Goal: Task Accomplishment & Management: Manage account settings

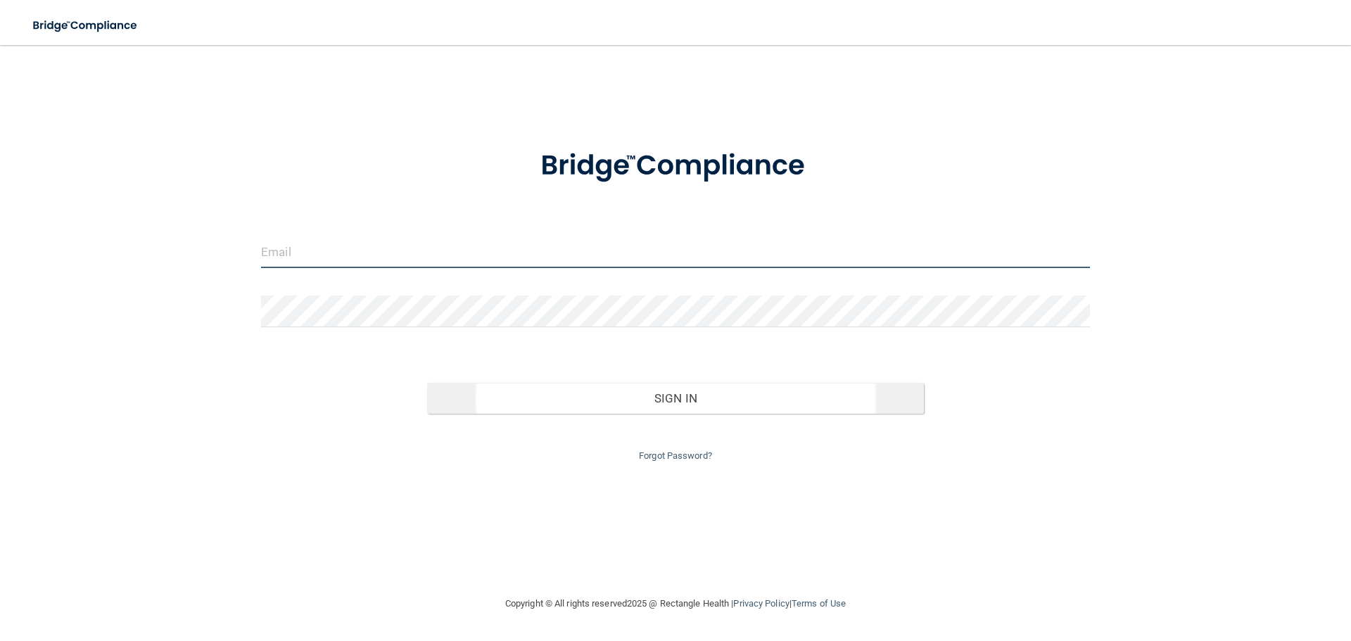
type input "[EMAIL_ADDRESS][DOMAIN_NAME]"
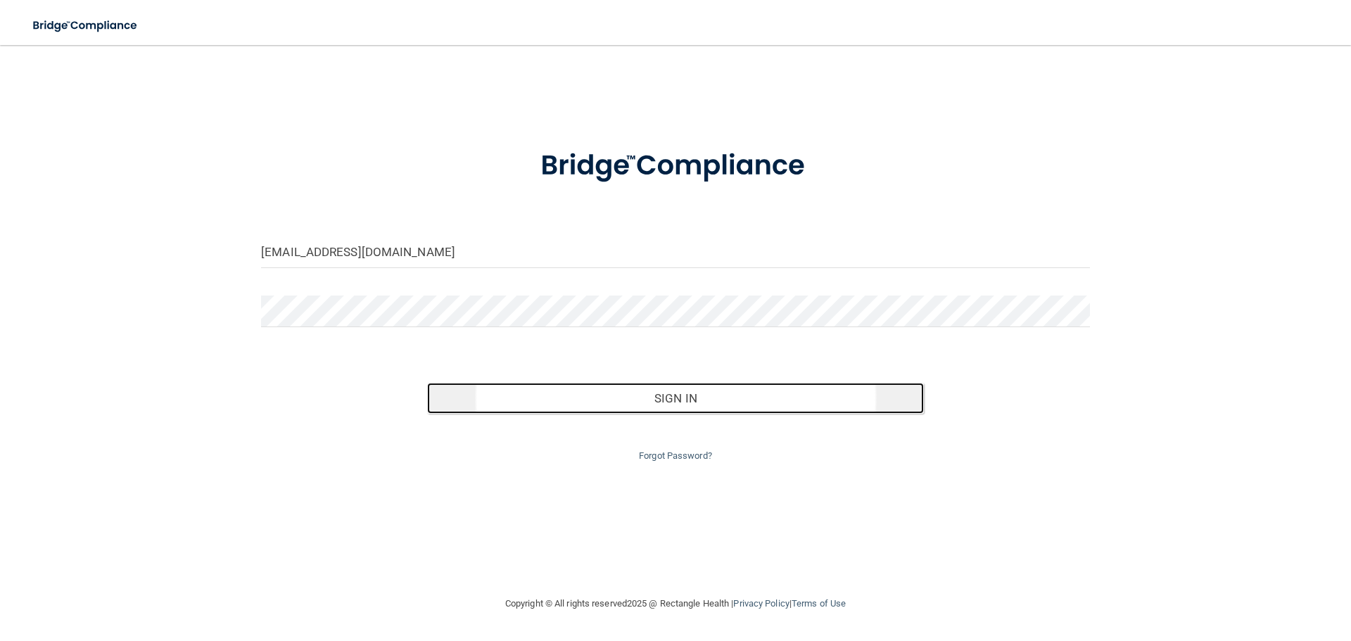
click at [644, 390] on button "Sign In" at bounding box center [675, 398] width 497 height 31
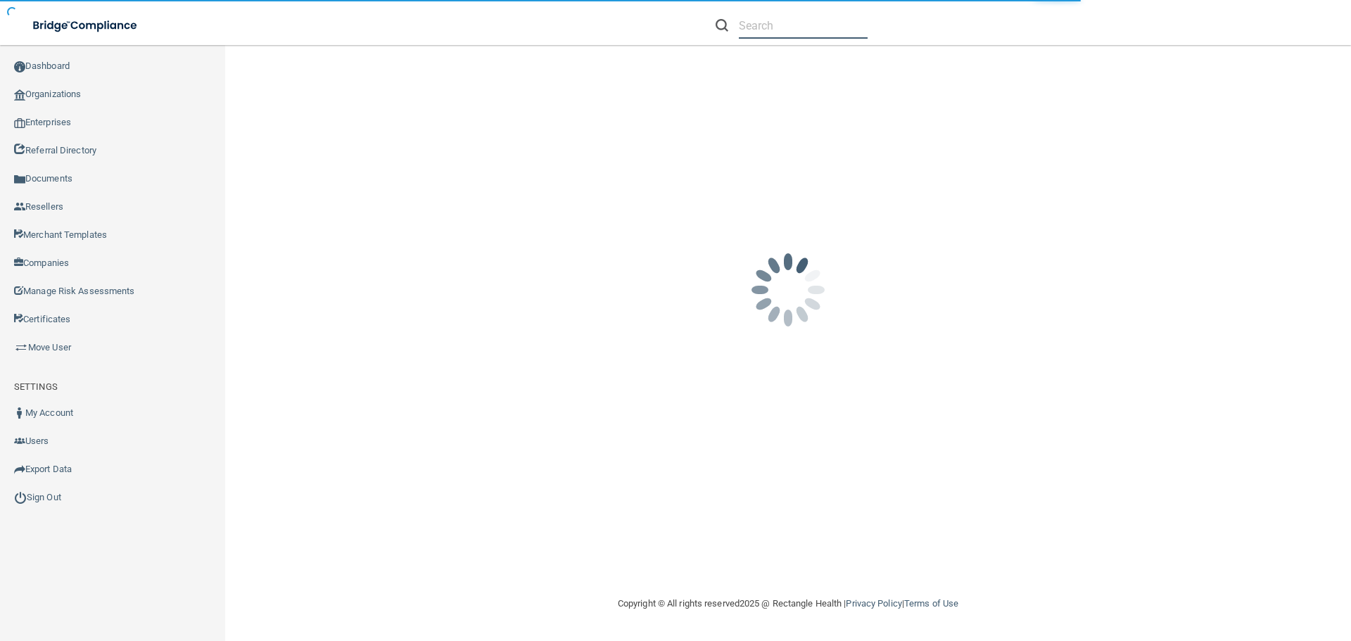
click at [789, 34] on input "text" at bounding box center [803, 26] width 129 height 26
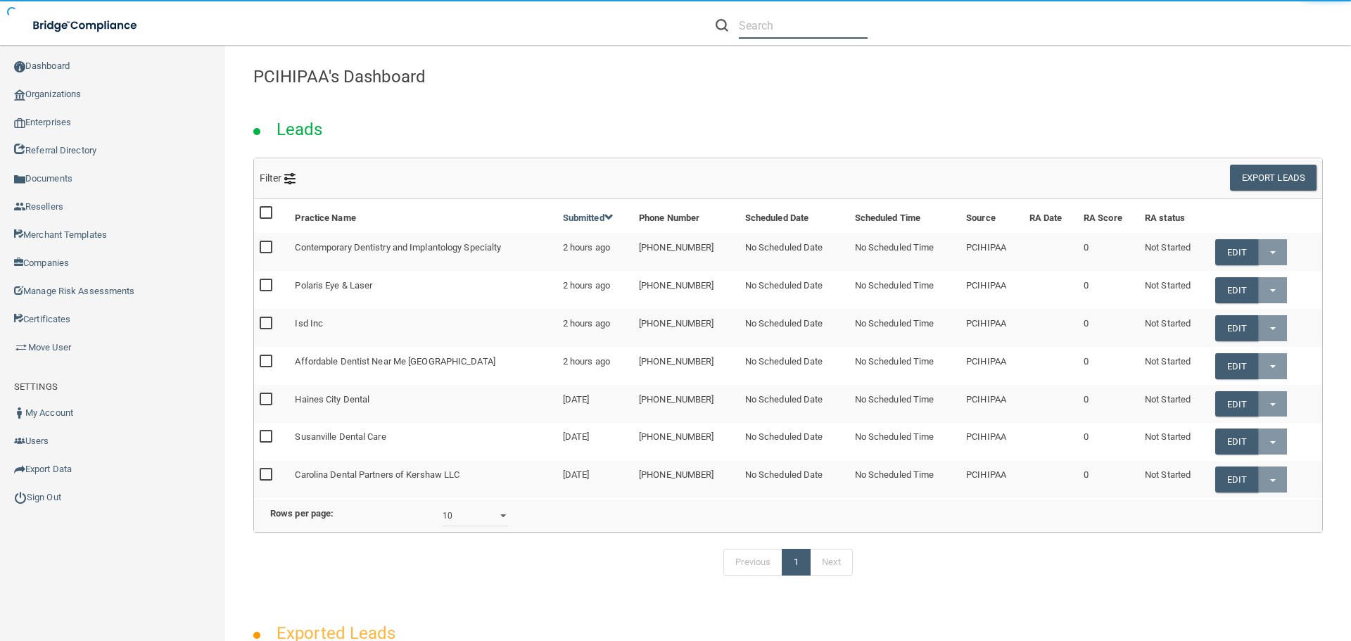
paste input "Rocky Mountain Oral & Maxillofacial Surgery Thornton | Centennial"
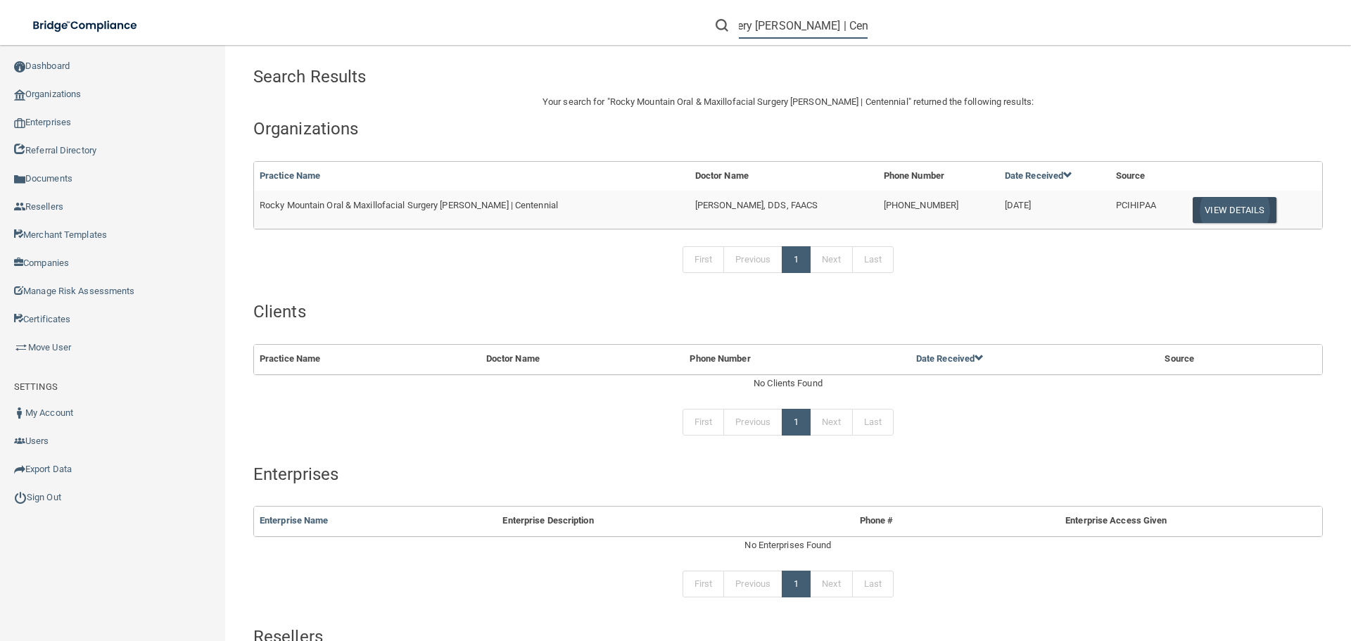
type input "Rocky Mountain Oral & Maxillofacial Surgery Thornton | Centennial"
click at [1220, 200] on button "View Details" at bounding box center [1233, 210] width 83 height 26
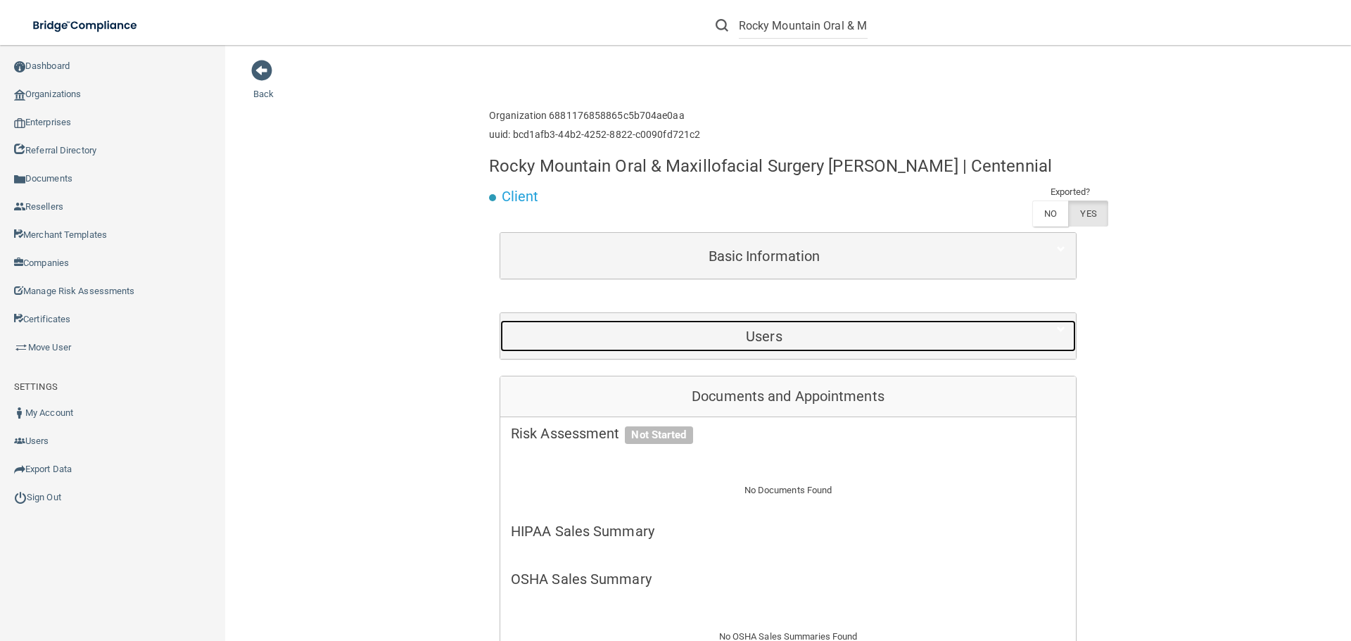
click at [791, 352] on div "Users" at bounding box center [764, 336] width 528 height 32
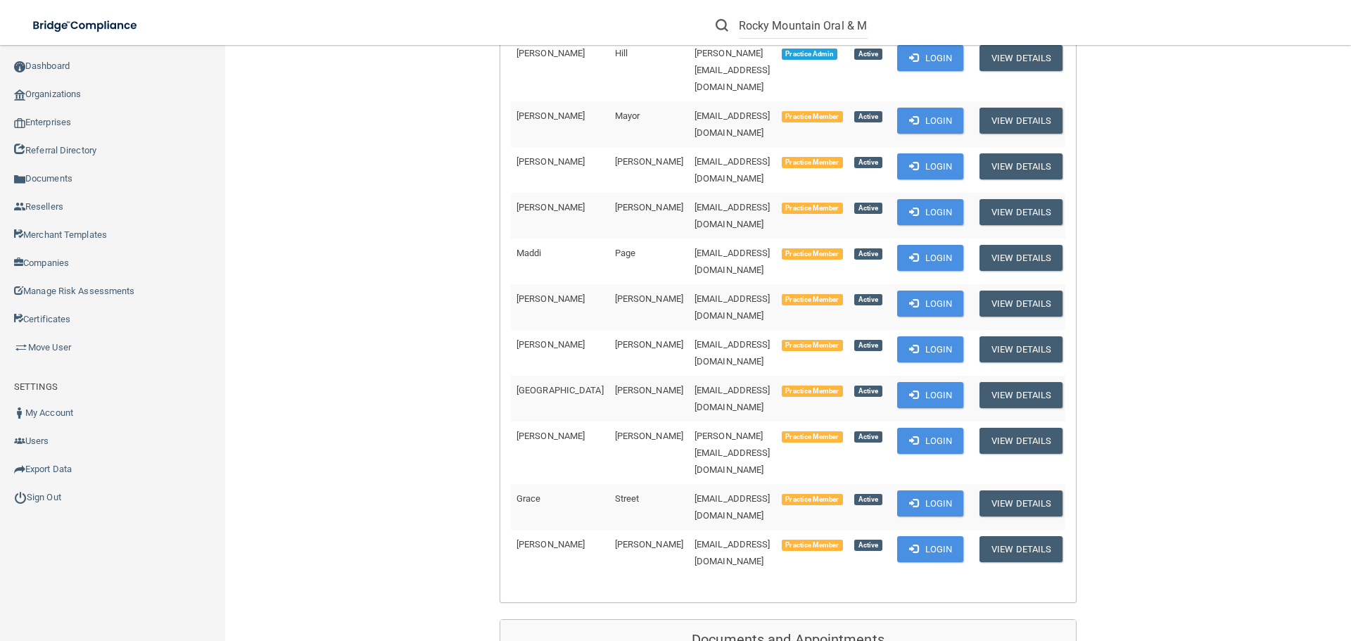
scroll to position [492, 0]
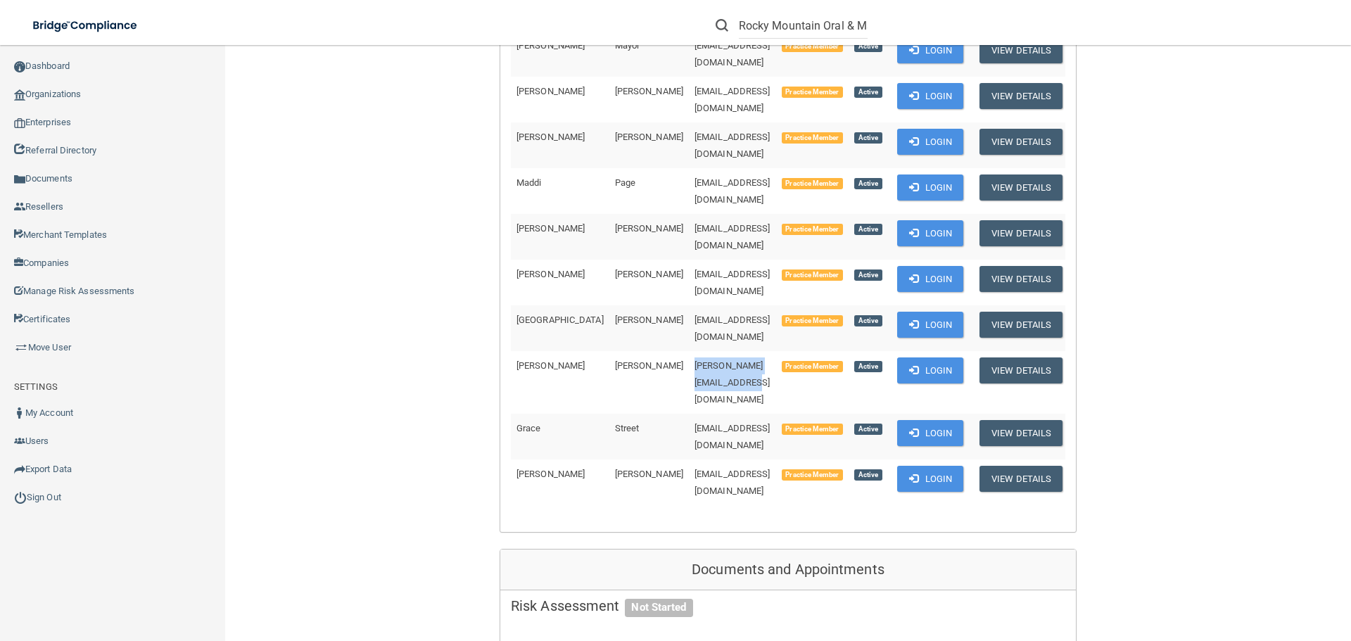
drag, startPoint x: 745, startPoint y: 286, endPoint x: 613, endPoint y: 298, distance: 132.8
click at [689, 351] on td "gina.rockymtnoms@gmail.com" at bounding box center [732, 382] width 87 height 63
copy span "gina.rockymtnoms@gmail.com"
click at [307, 277] on div "Back Enterprise » Organization 6881176858865c5b704ae0aa uuid: bcd1afb3-44b2-425…" at bounding box center [787, 639] width 1069 height 2144
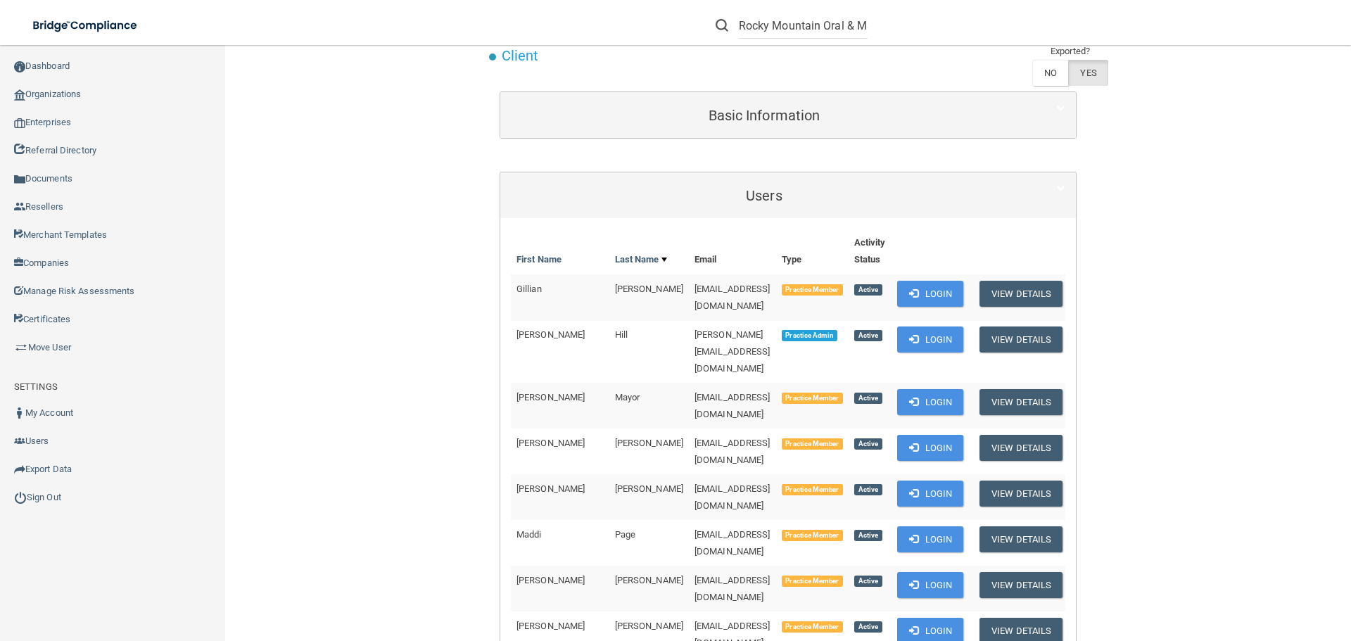
scroll to position [0, 0]
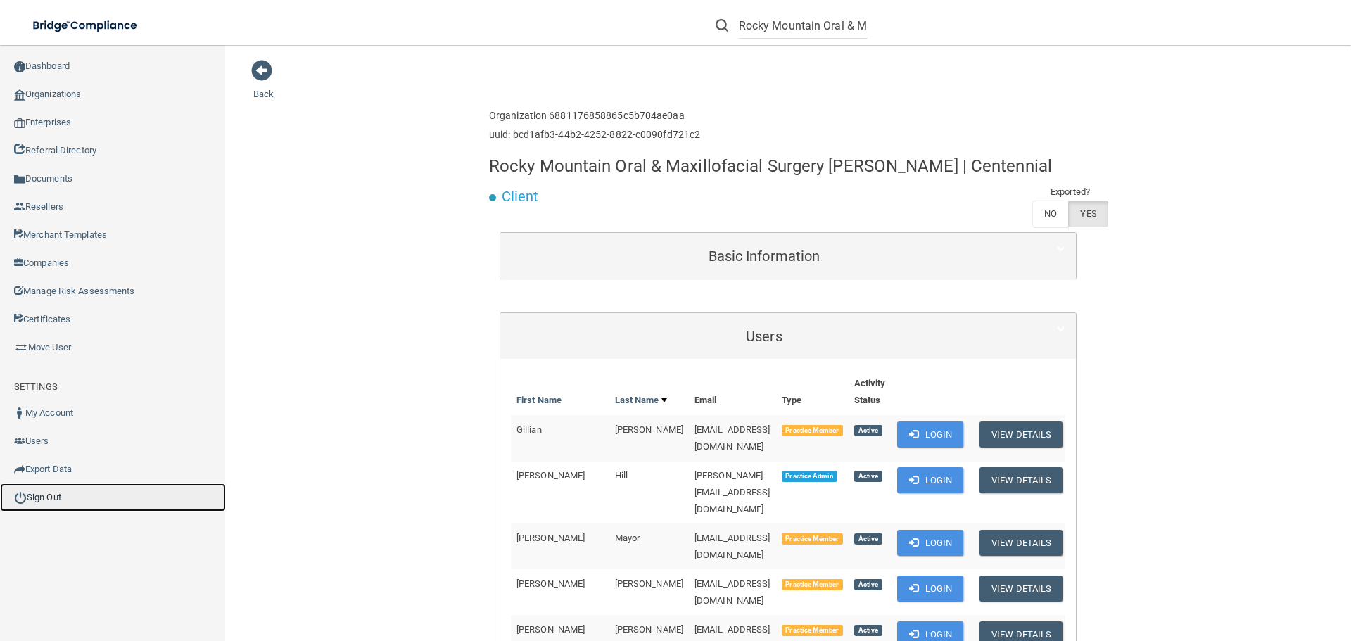
click at [46, 492] on link "Sign Out" at bounding box center [113, 497] width 226 height 28
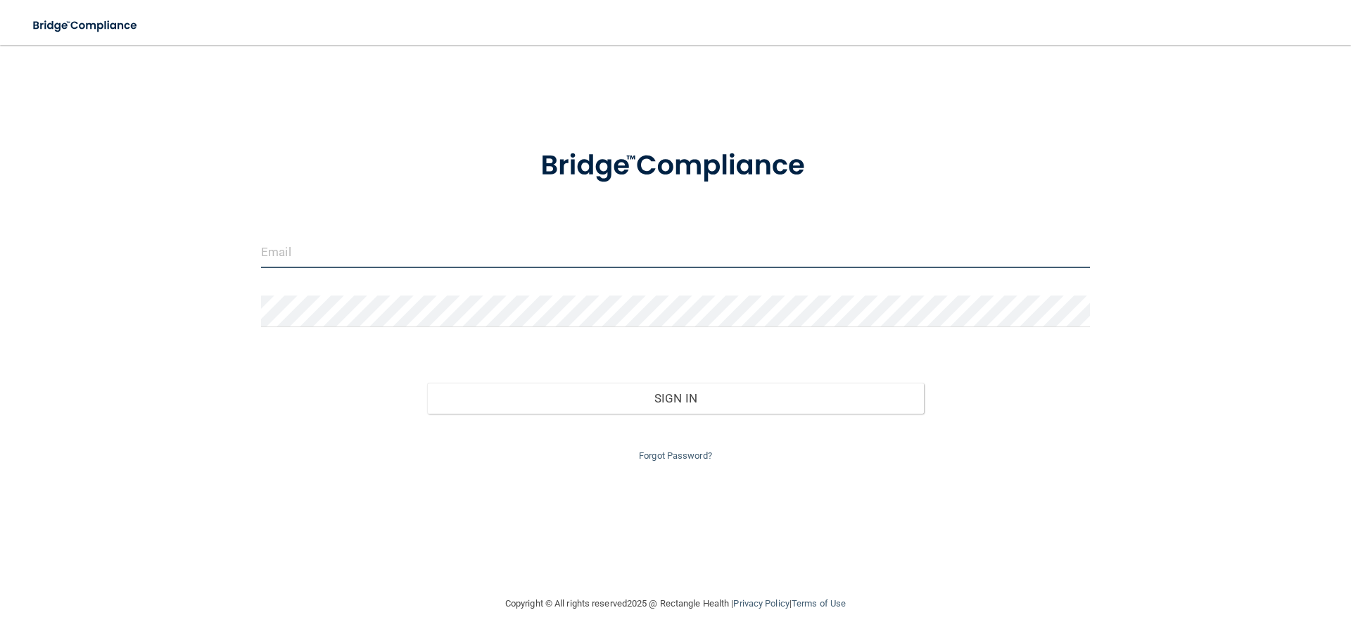
type input "[EMAIL_ADDRESS][DOMAIN_NAME]"
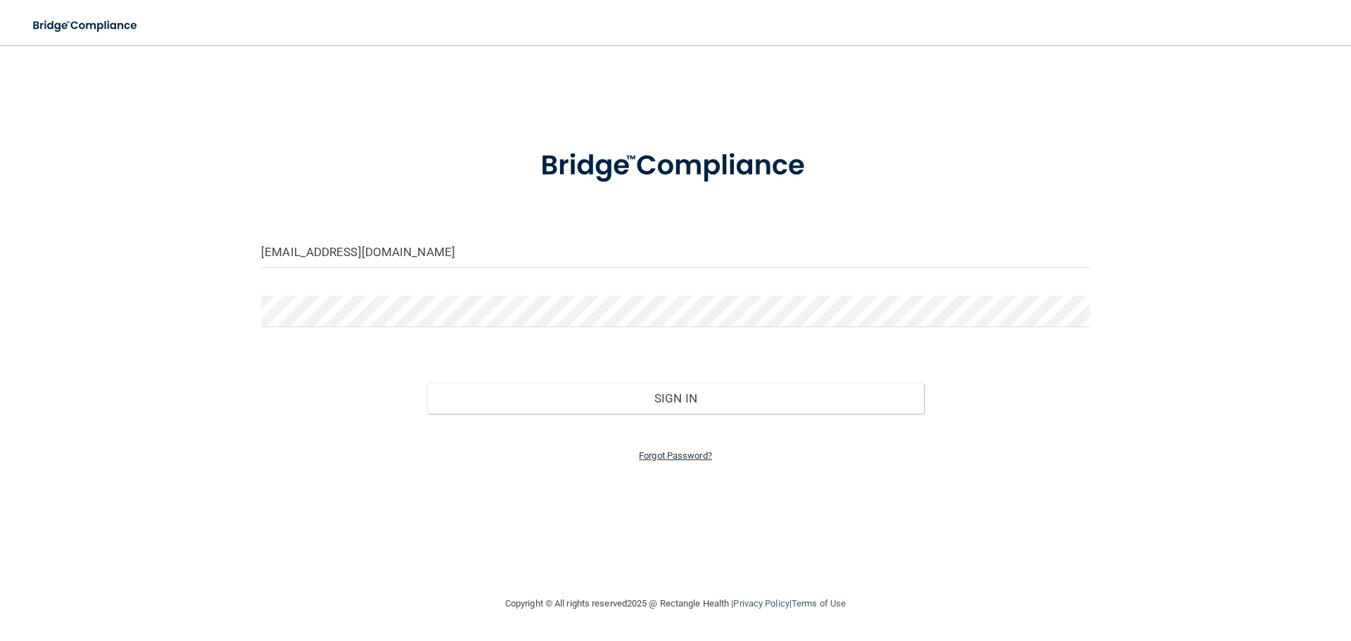
click at [668, 457] on link "Forgot Password?" at bounding box center [675, 455] width 73 height 11
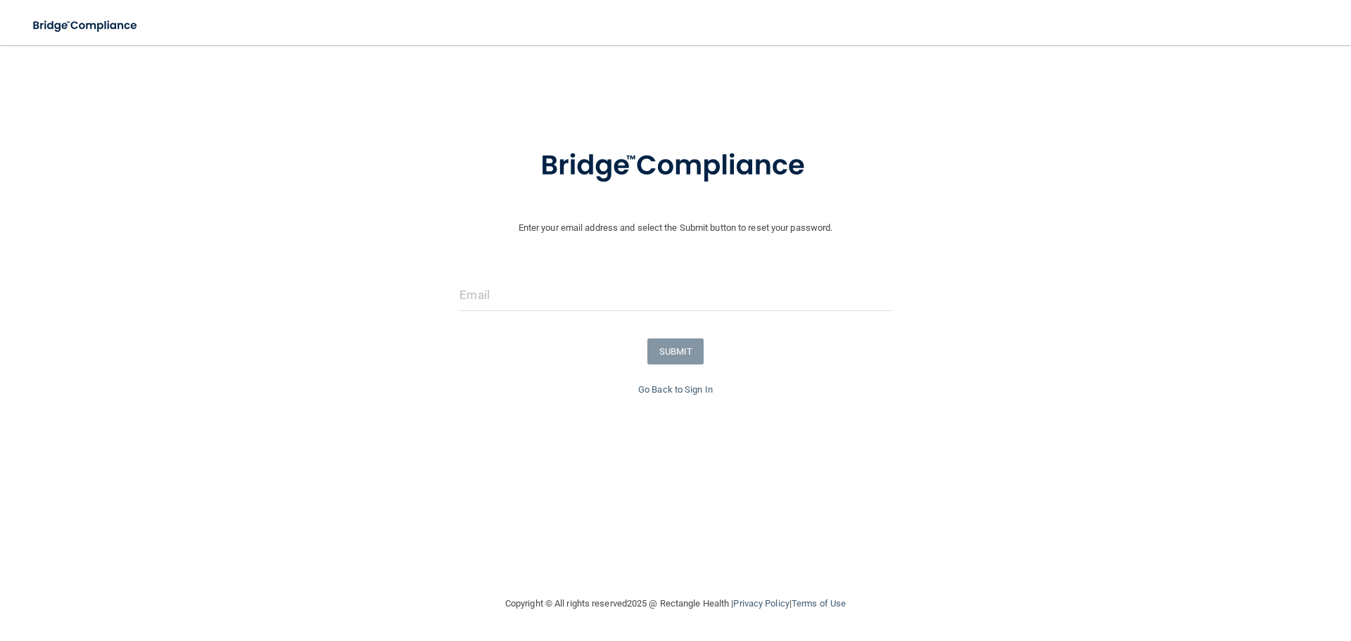
click at [490, 314] on div at bounding box center [675, 300] width 452 height 42
click at [496, 285] on input "email" at bounding box center [674, 295] width 431 height 32
paste input "gina.rockymtnoms@gmail.com"
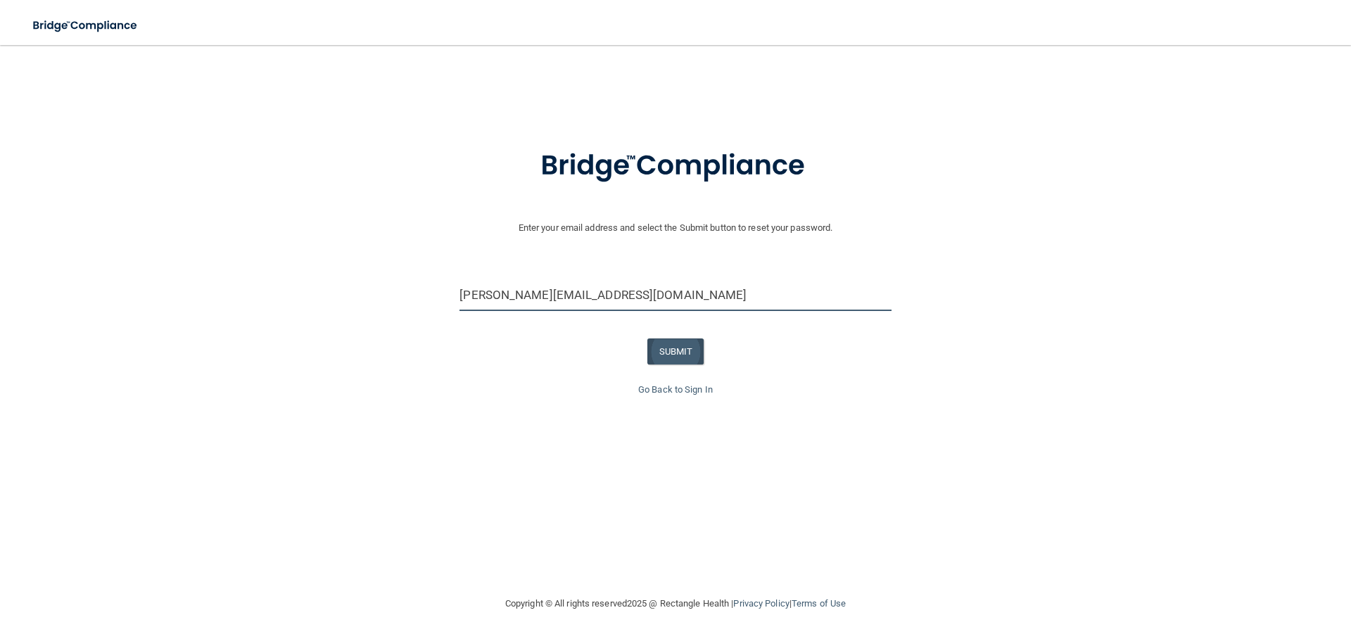
type input "gina.rockymtnoms@gmail.com"
click at [672, 353] on button "SUBMIT" at bounding box center [675, 351] width 57 height 26
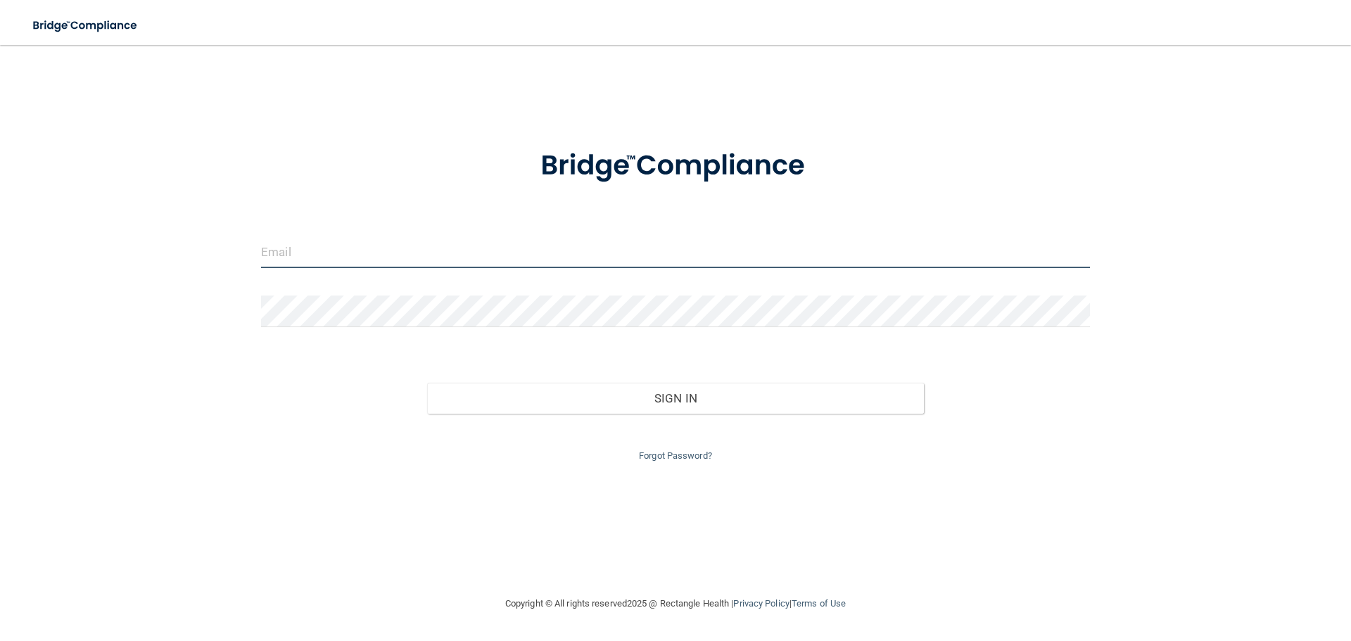
type input "[EMAIL_ADDRESS][DOMAIN_NAME]"
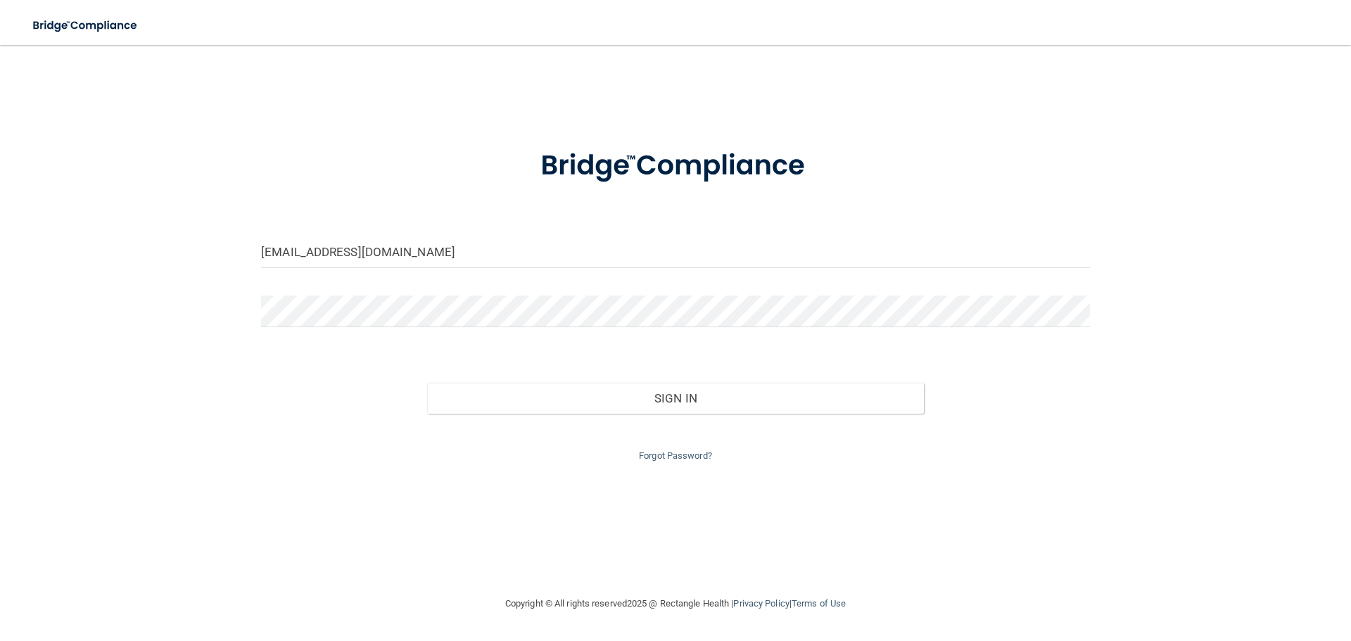
click at [209, 135] on div "[EMAIL_ADDRESS][DOMAIN_NAME] Invalid email/password. You don't have permission …" at bounding box center [675, 320] width 1294 height 522
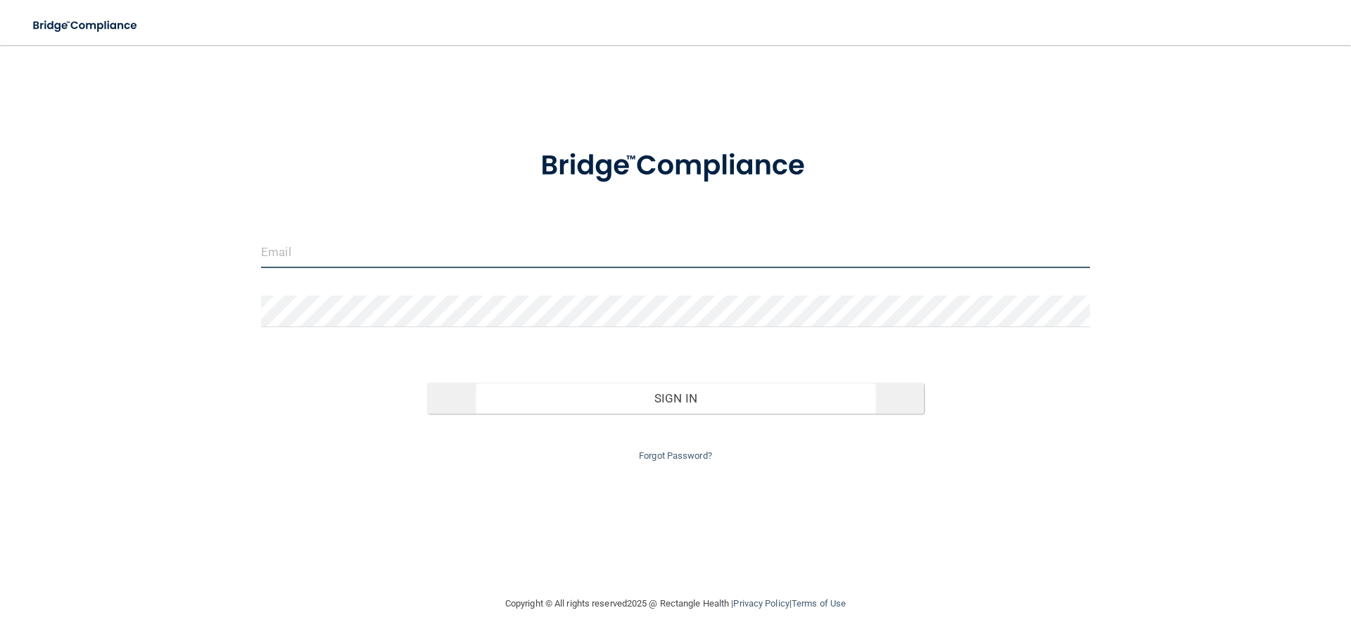
type input "[EMAIL_ADDRESS][DOMAIN_NAME]"
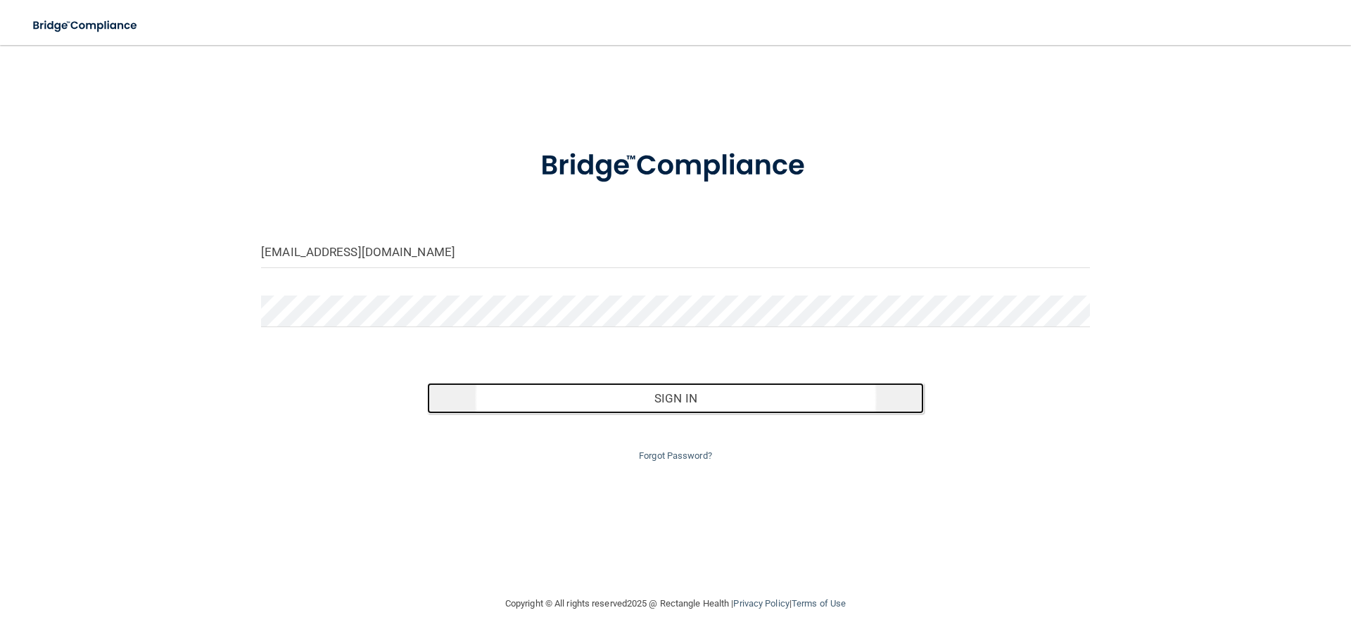
click at [550, 404] on button "Sign In" at bounding box center [675, 398] width 497 height 31
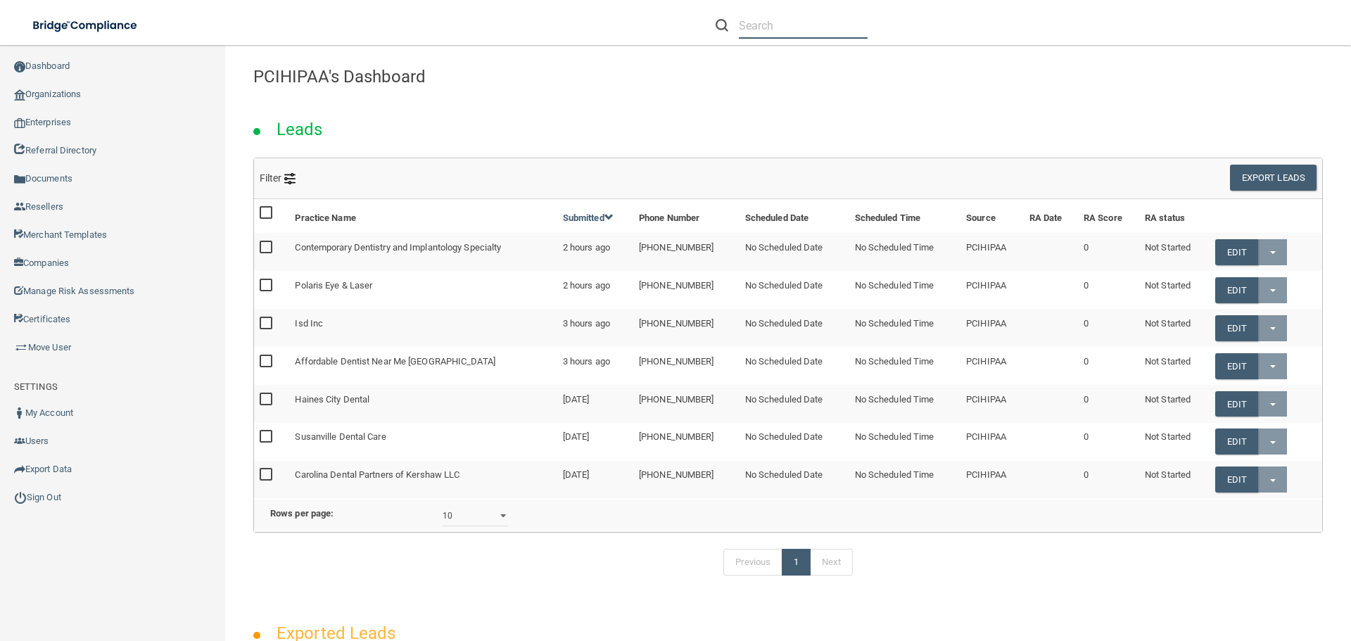
click at [784, 23] on input "text" at bounding box center [803, 26] width 129 height 26
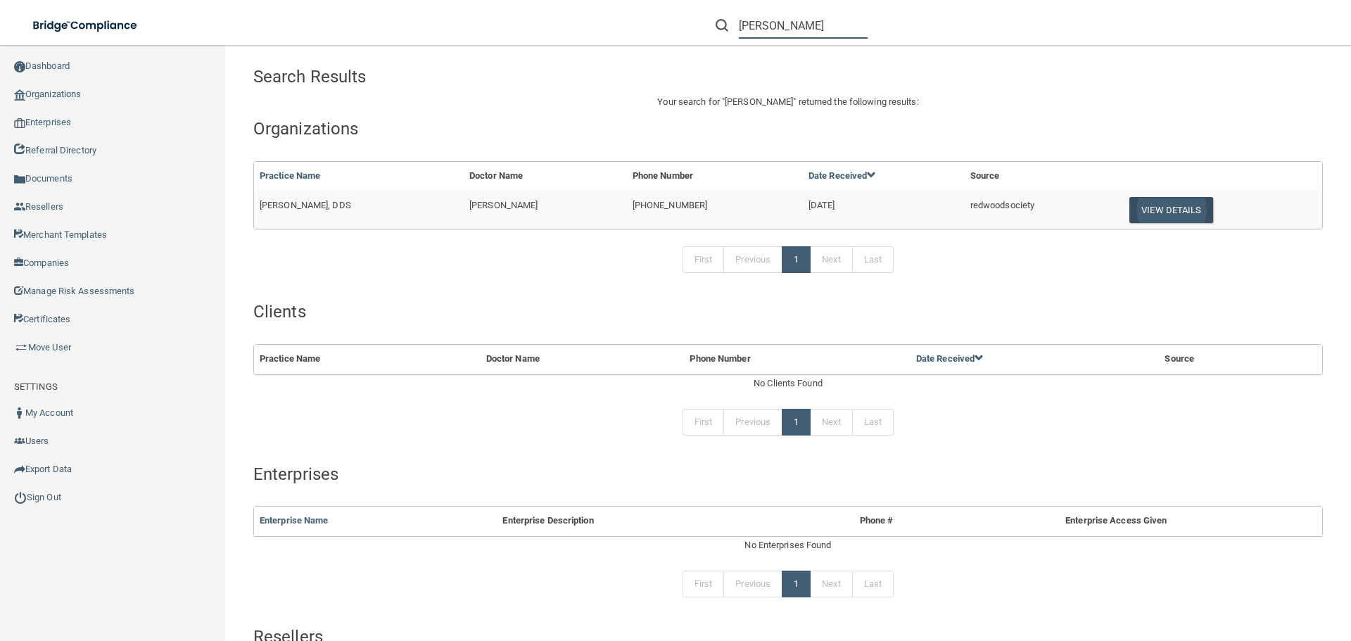
type input "[PERSON_NAME]"
click at [1129, 204] on button "View Details" at bounding box center [1170, 210] width 83 height 26
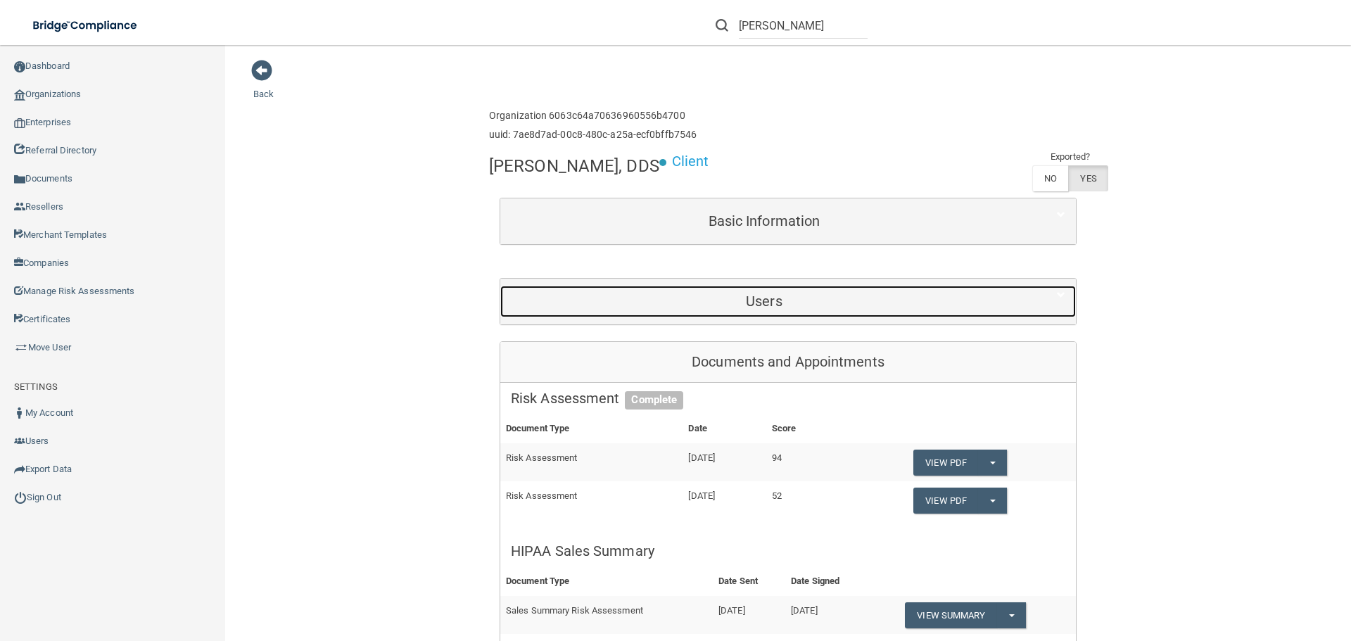
click at [639, 288] on div "Users" at bounding box center [764, 302] width 528 height 32
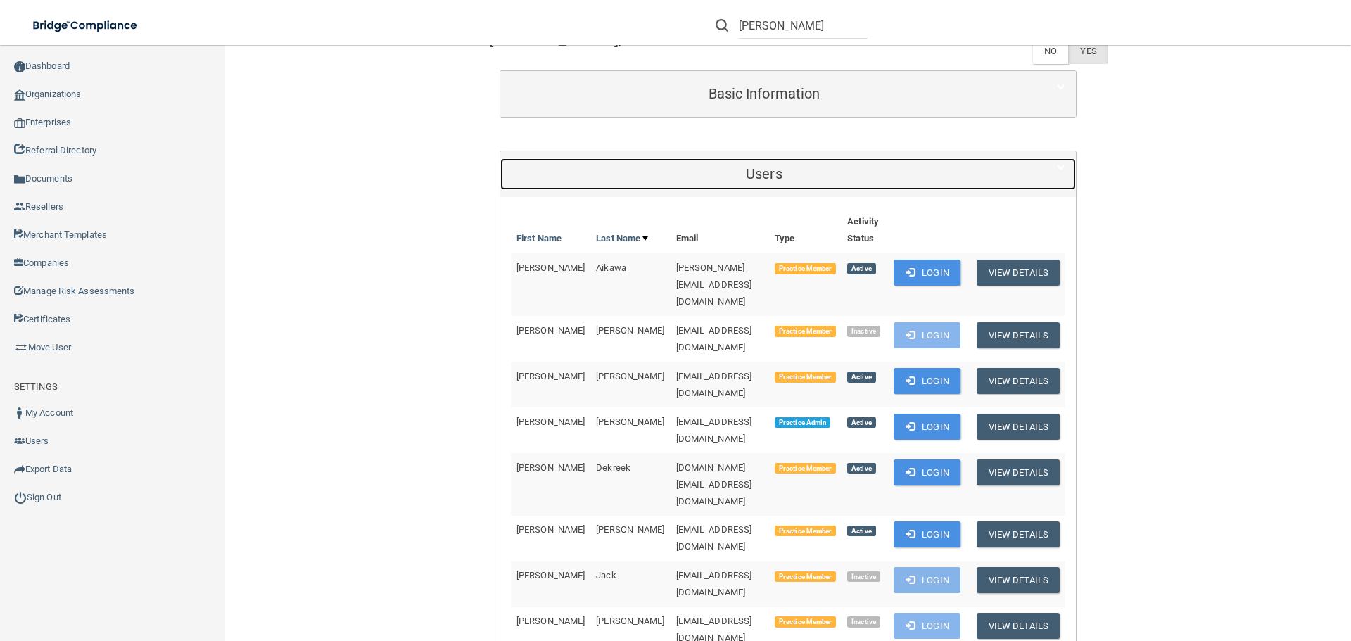
scroll to position [248, 0]
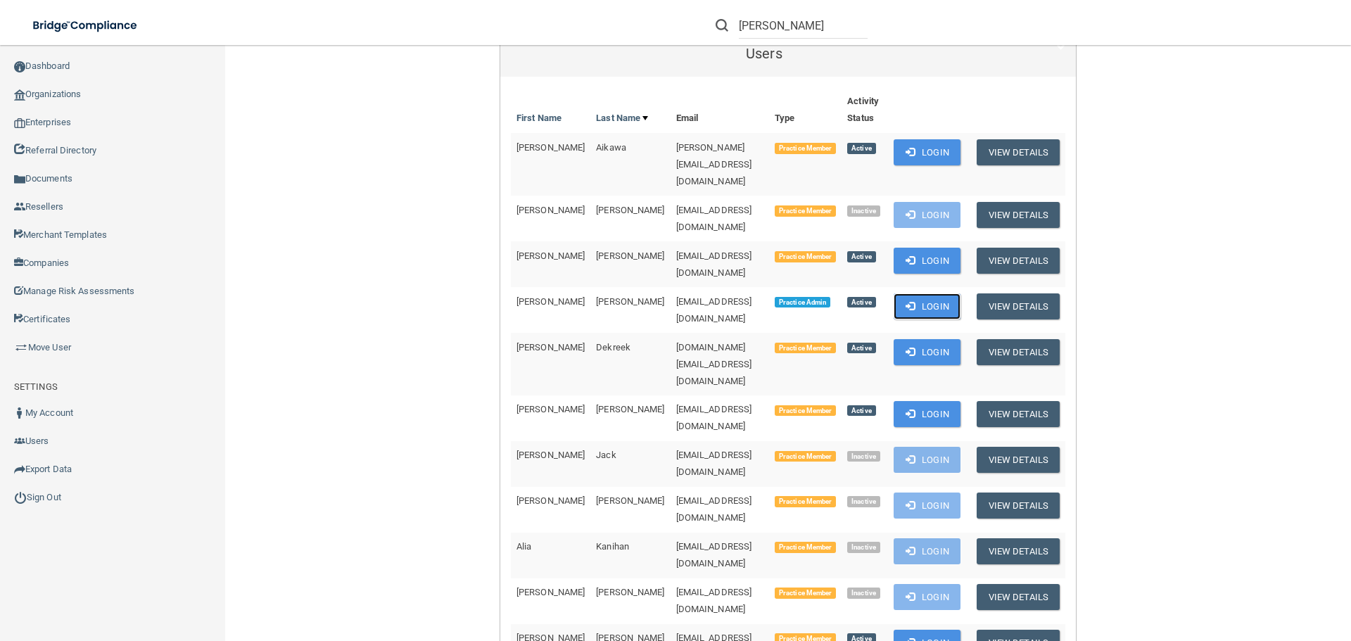
click at [917, 293] on button "Login" at bounding box center [926, 306] width 67 height 26
click at [55, 493] on link "Sign Out" at bounding box center [113, 497] width 226 height 28
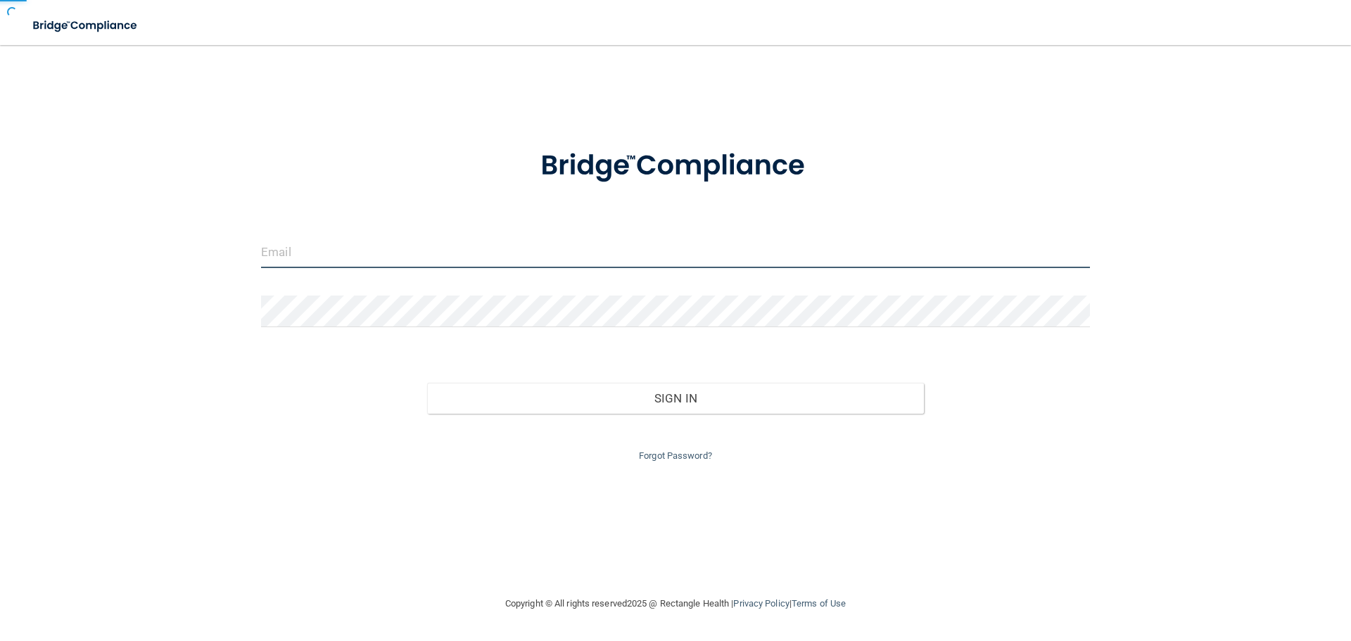
type input "[EMAIL_ADDRESS][DOMAIN_NAME]"
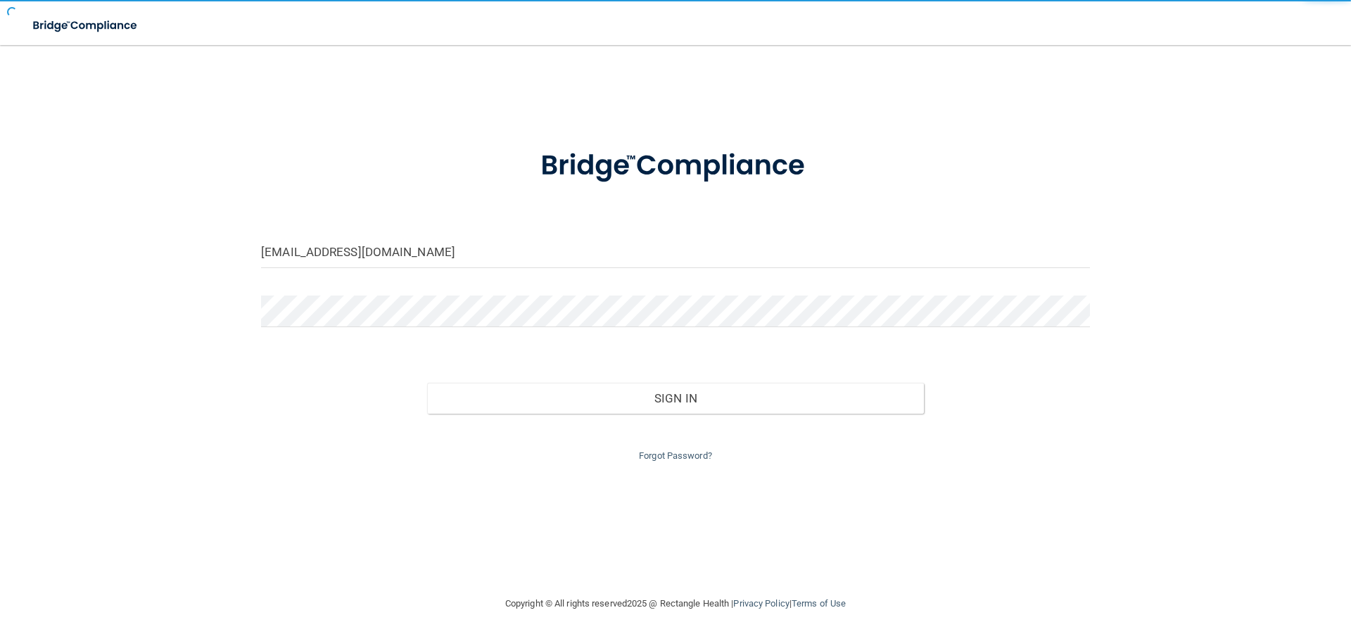
click at [469, 122] on div "[EMAIL_ADDRESS][DOMAIN_NAME] Invalid email/password. You don't have permission …" at bounding box center [675, 320] width 1294 height 522
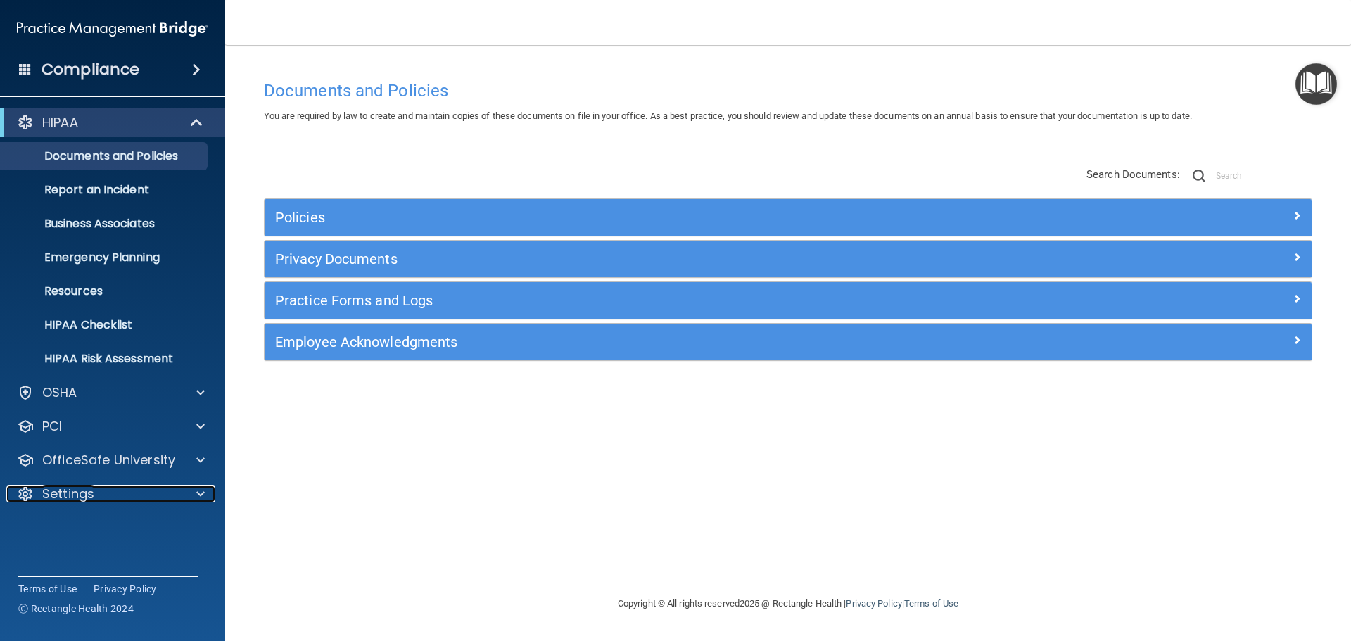
drag, startPoint x: 109, startPoint y: 489, endPoint x: 109, endPoint y: 479, distance: 9.8
click at [109, 489] on div "Settings" at bounding box center [93, 493] width 174 height 17
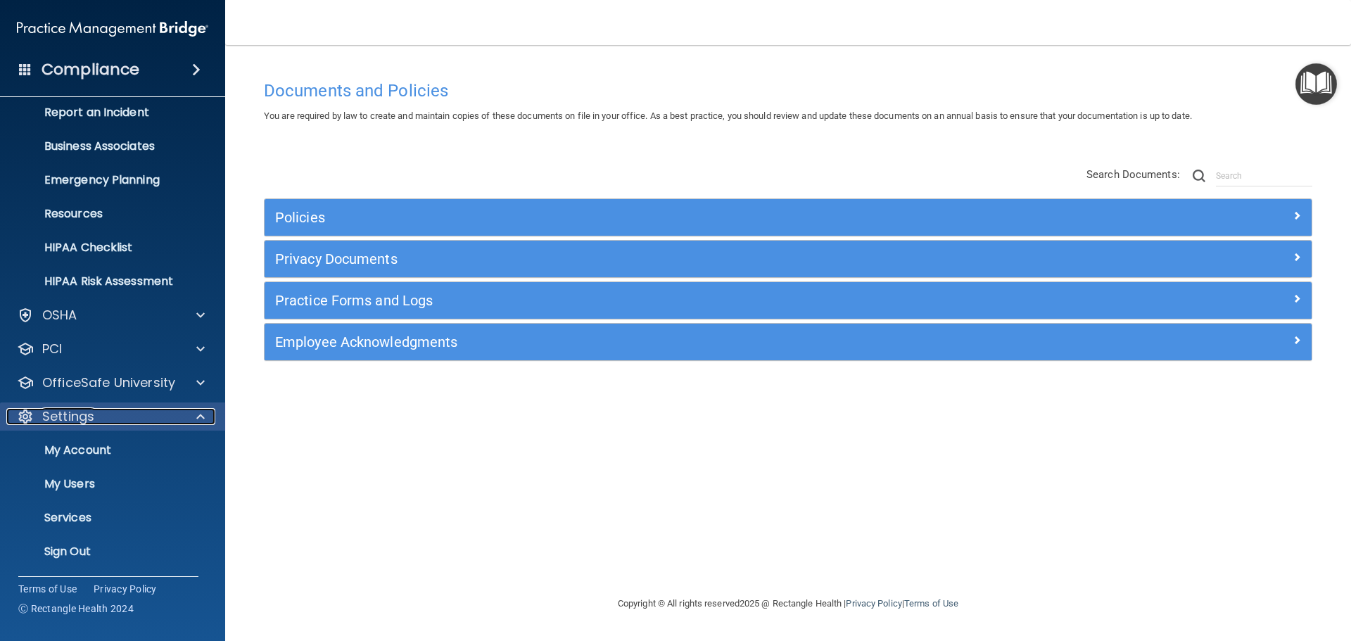
scroll to position [78, 0]
click at [115, 482] on p "My Users" at bounding box center [105, 483] width 192 height 14
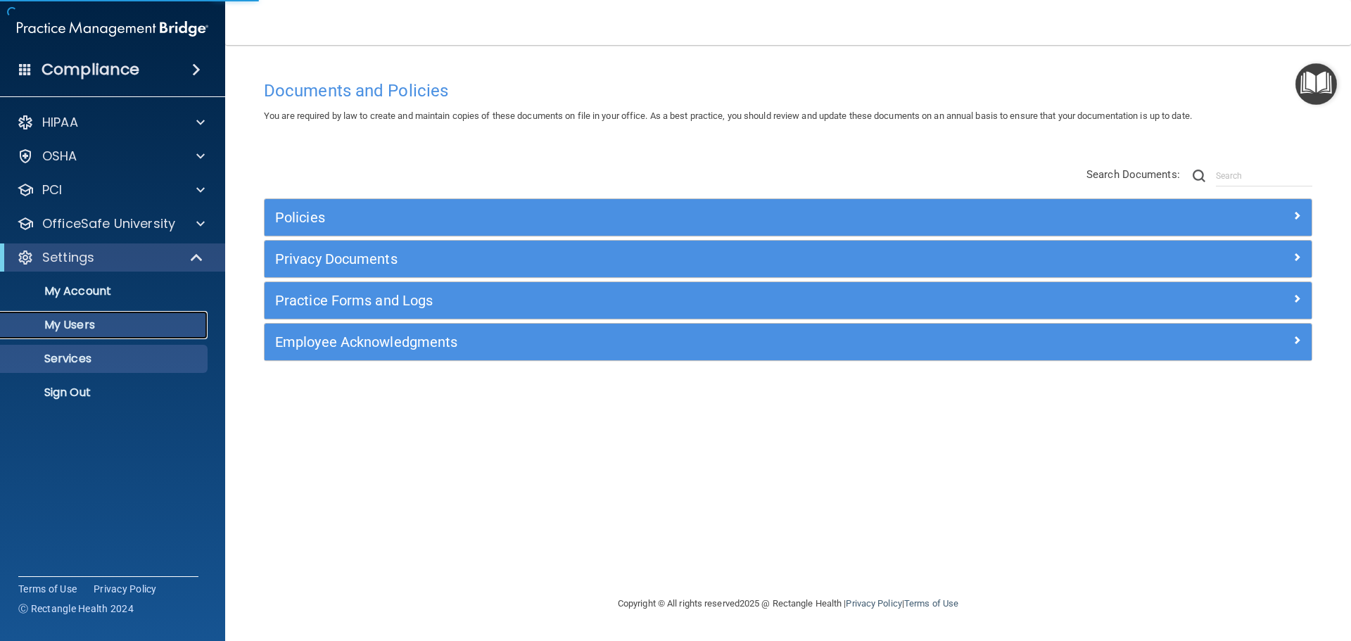
select select "20"
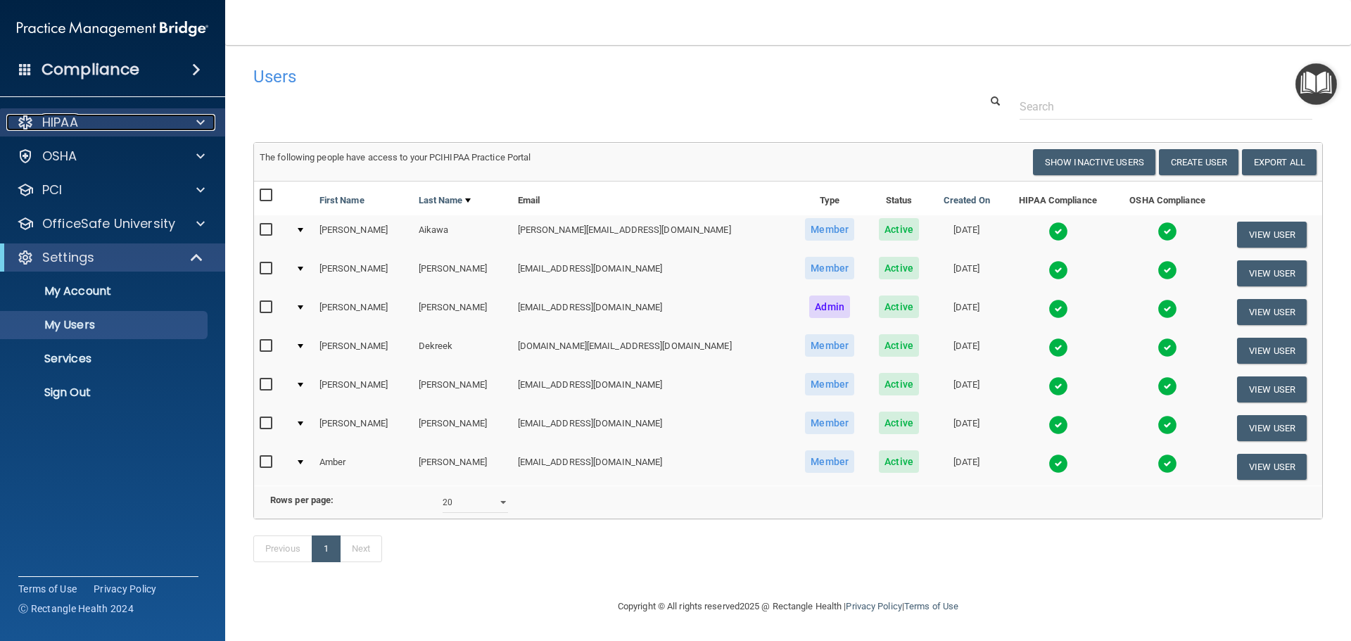
click at [203, 119] on span at bounding box center [200, 122] width 8 height 17
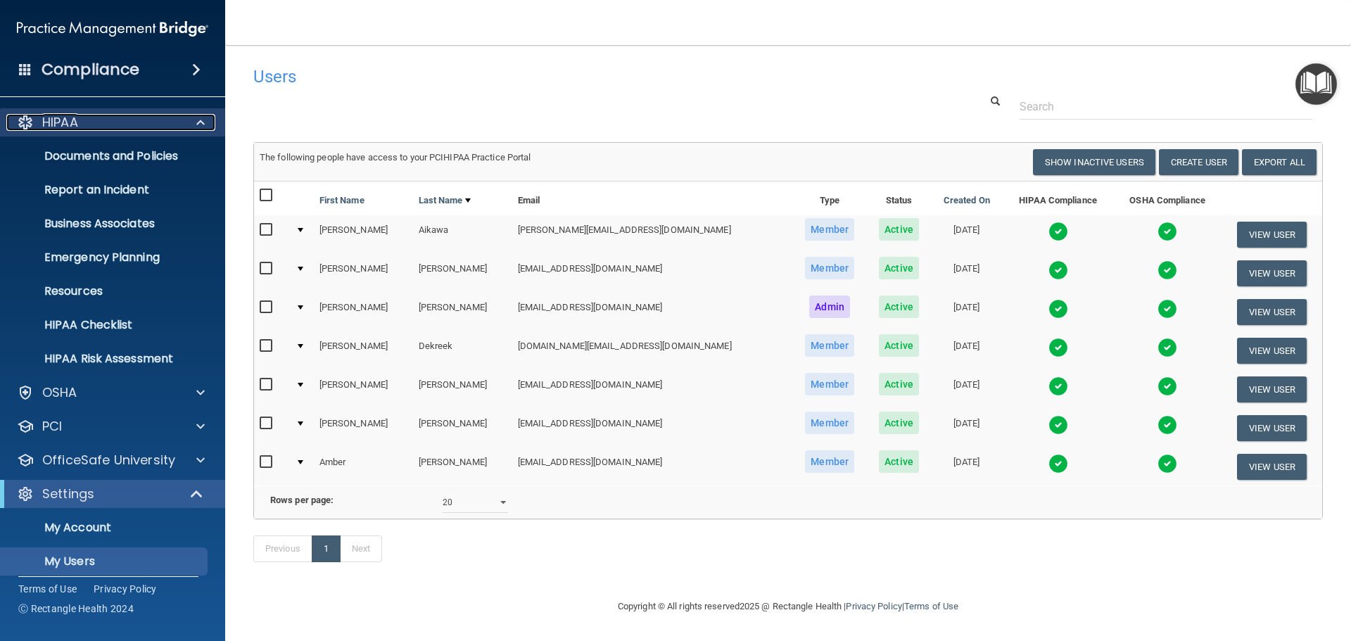
click at [201, 125] on span at bounding box center [200, 122] width 8 height 17
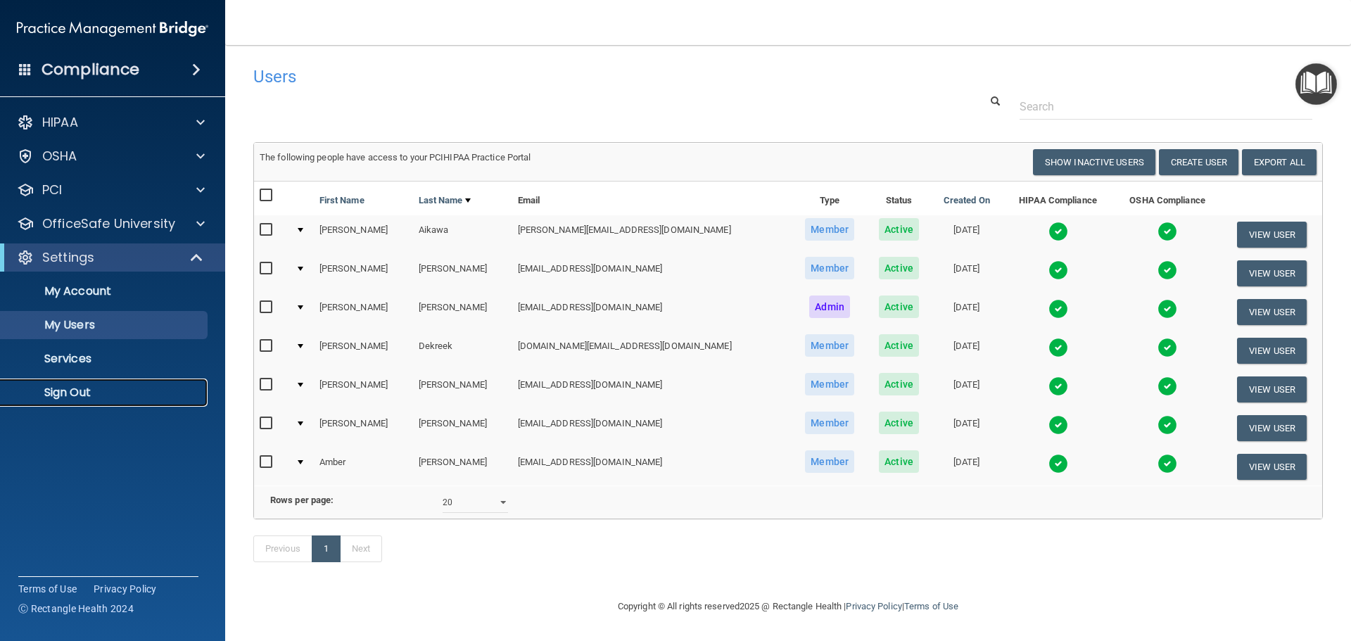
click at [81, 394] on p "Sign Out" at bounding box center [105, 392] width 192 height 14
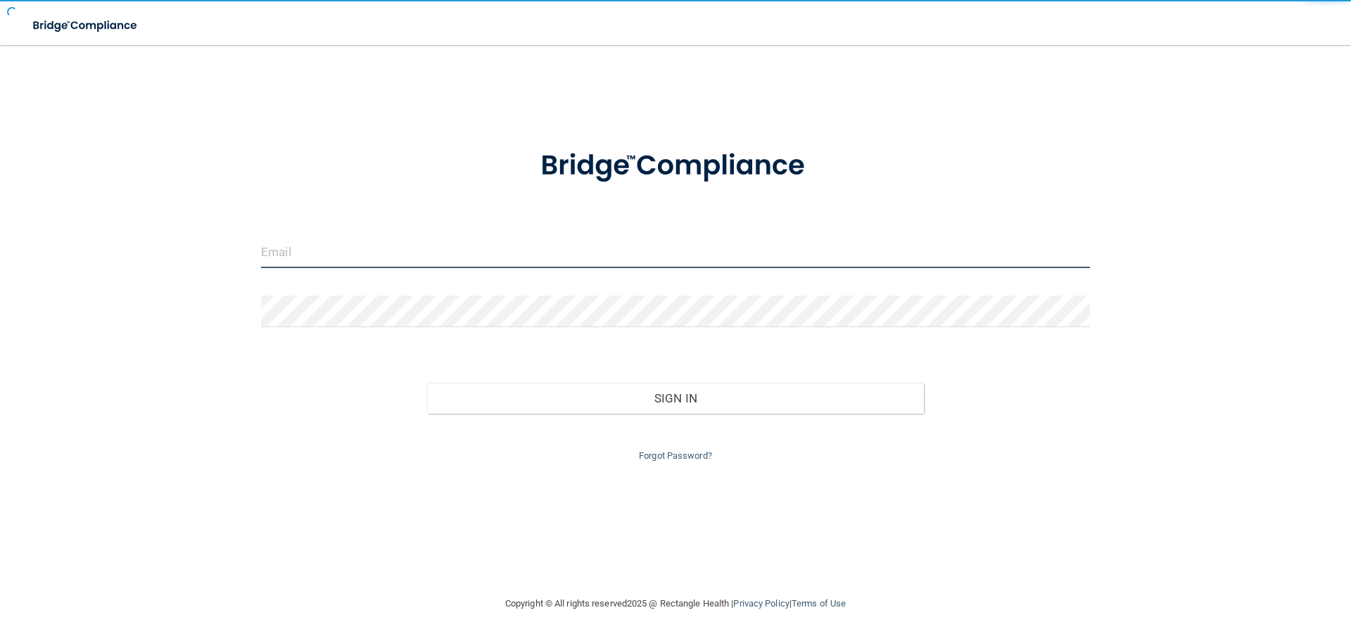
type input "[EMAIL_ADDRESS][DOMAIN_NAME]"
